Goal: Navigation & Orientation: Find specific page/section

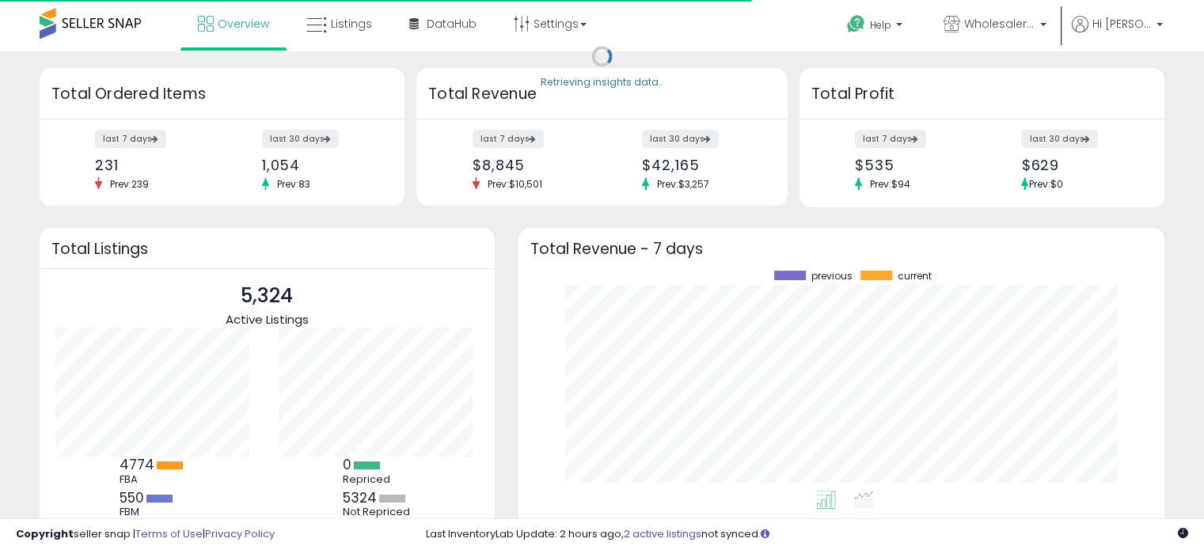
scroll to position [219, 614]
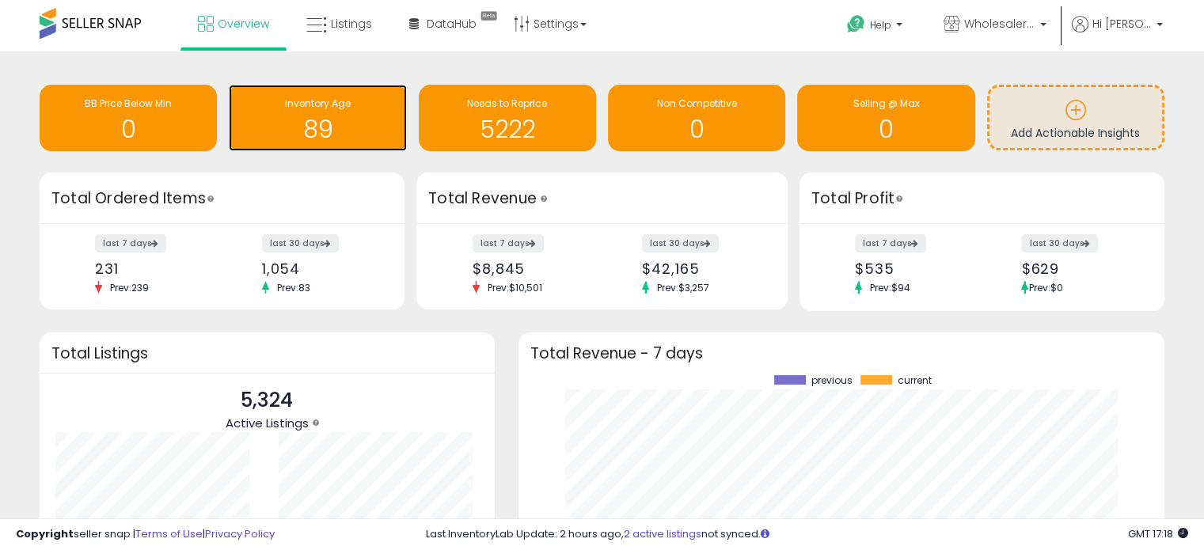
click at [339, 119] on h1 "89" at bounding box center [317, 129] width 161 height 26
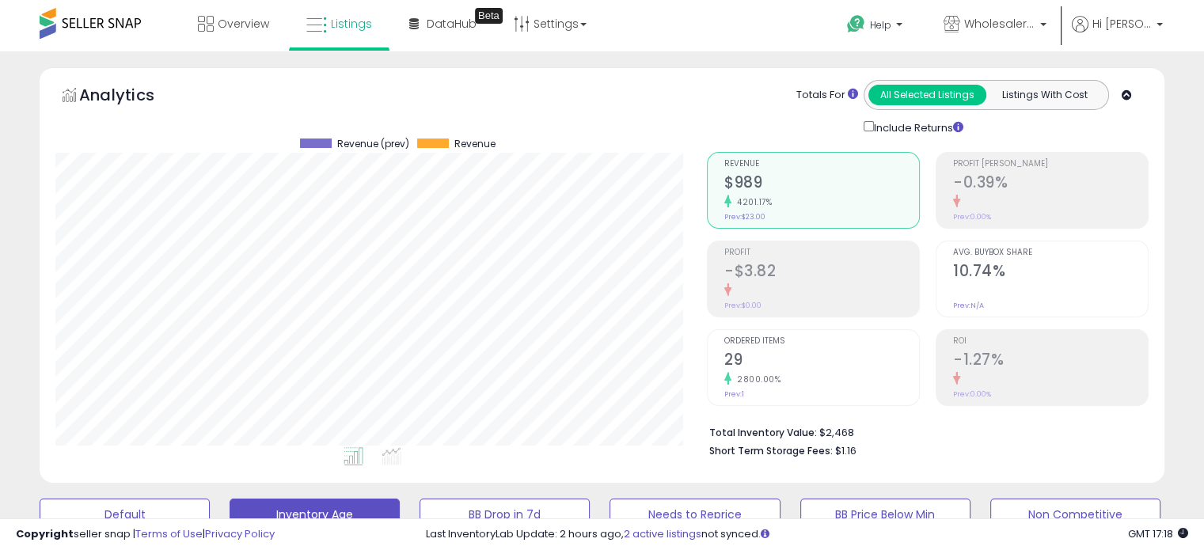
click at [77, 26] on span at bounding box center [90, 23] width 101 height 31
click at [225, 28] on span "Overview" at bounding box center [243, 24] width 51 height 16
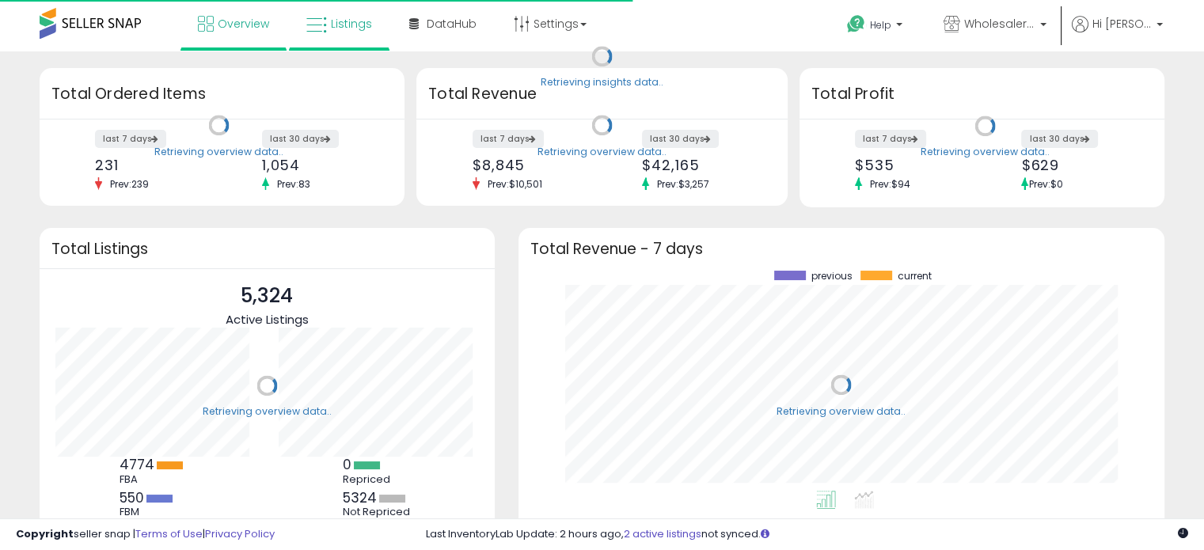
scroll to position [219, 614]
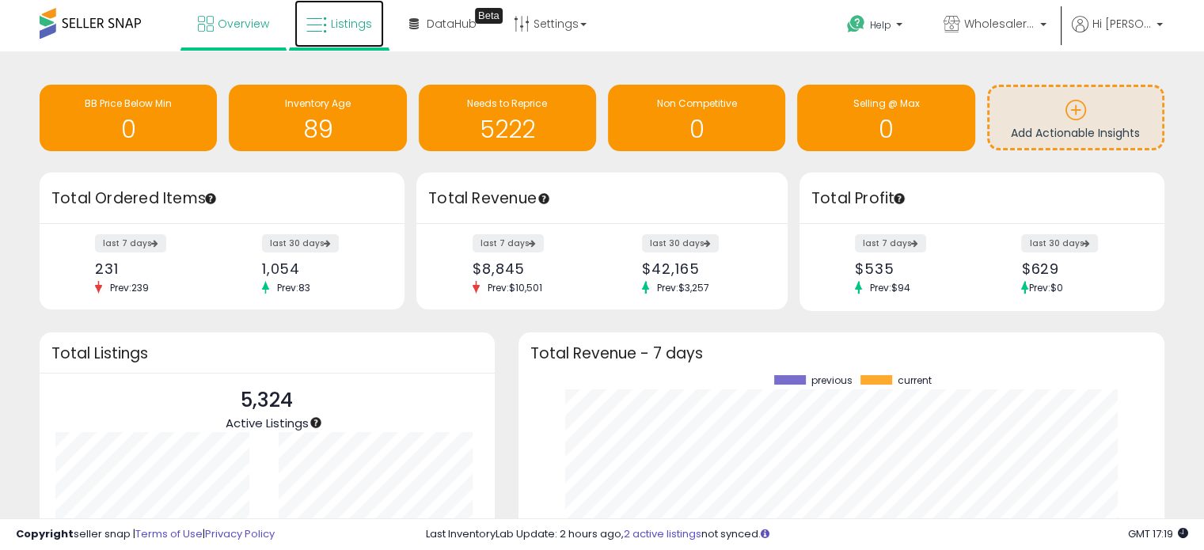
click at [375, 25] on link "Listings" at bounding box center [338, 23] width 89 height 47
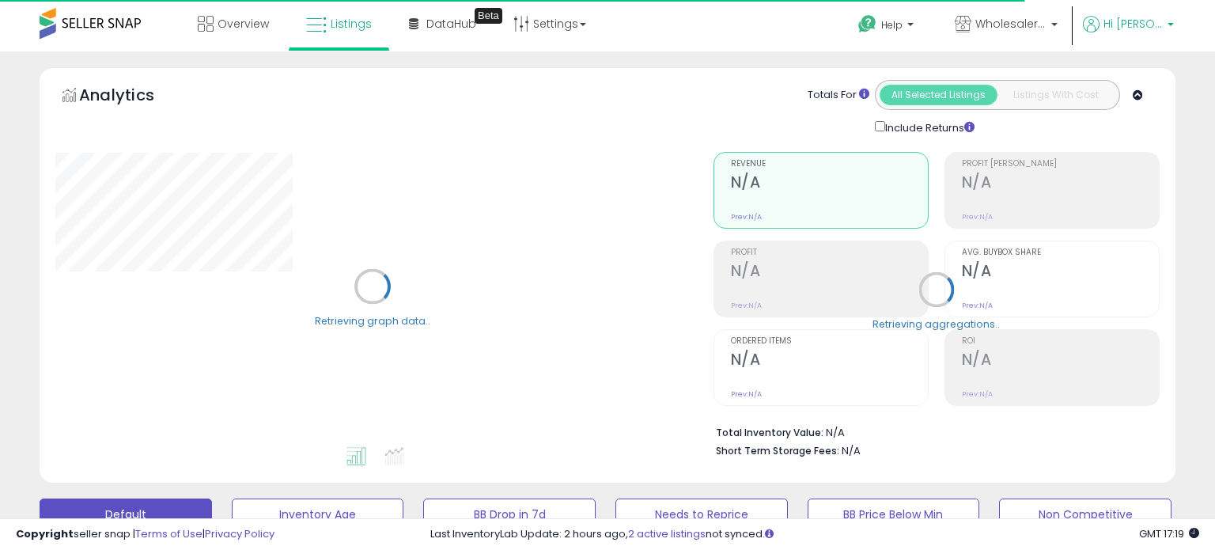
click at [1117, 25] on span "Hi [PERSON_NAME]" at bounding box center [1133, 24] width 59 height 16
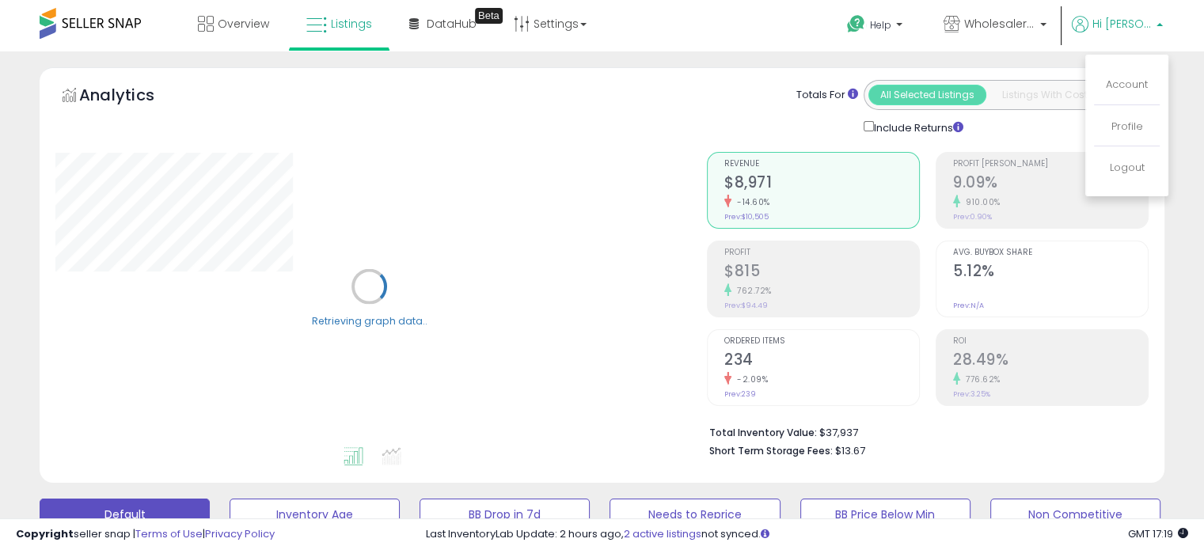
click at [1117, 25] on span "Hi [PERSON_NAME]" at bounding box center [1121, 24] width 59 height 16
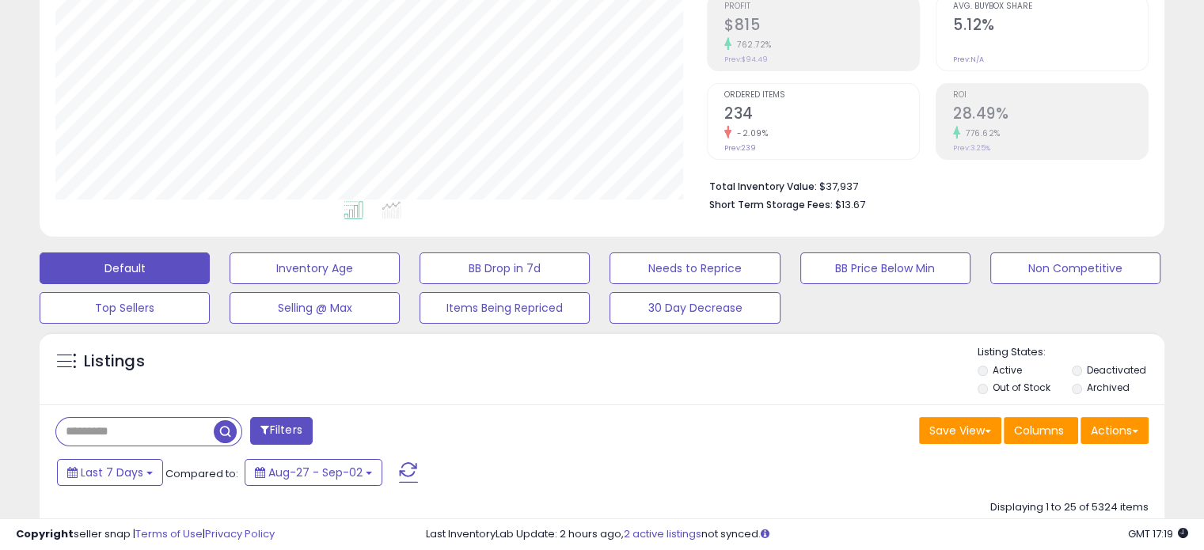
scroll to position [158, 0]
